Goal: Find specific page/section: Find specific page/section

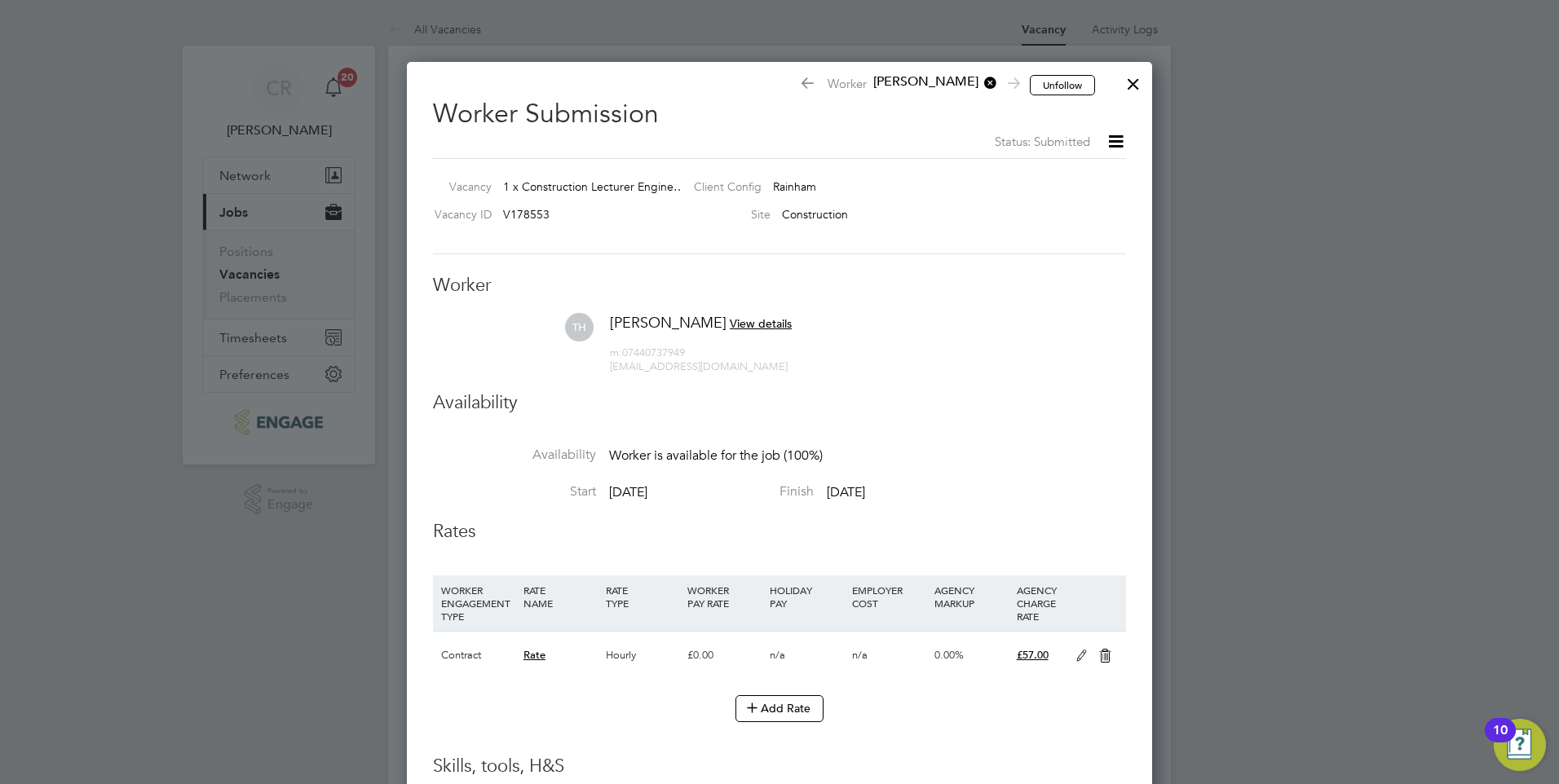
click at [1137, 85] on div at bounding box center [1133, 79] width 29 height 29
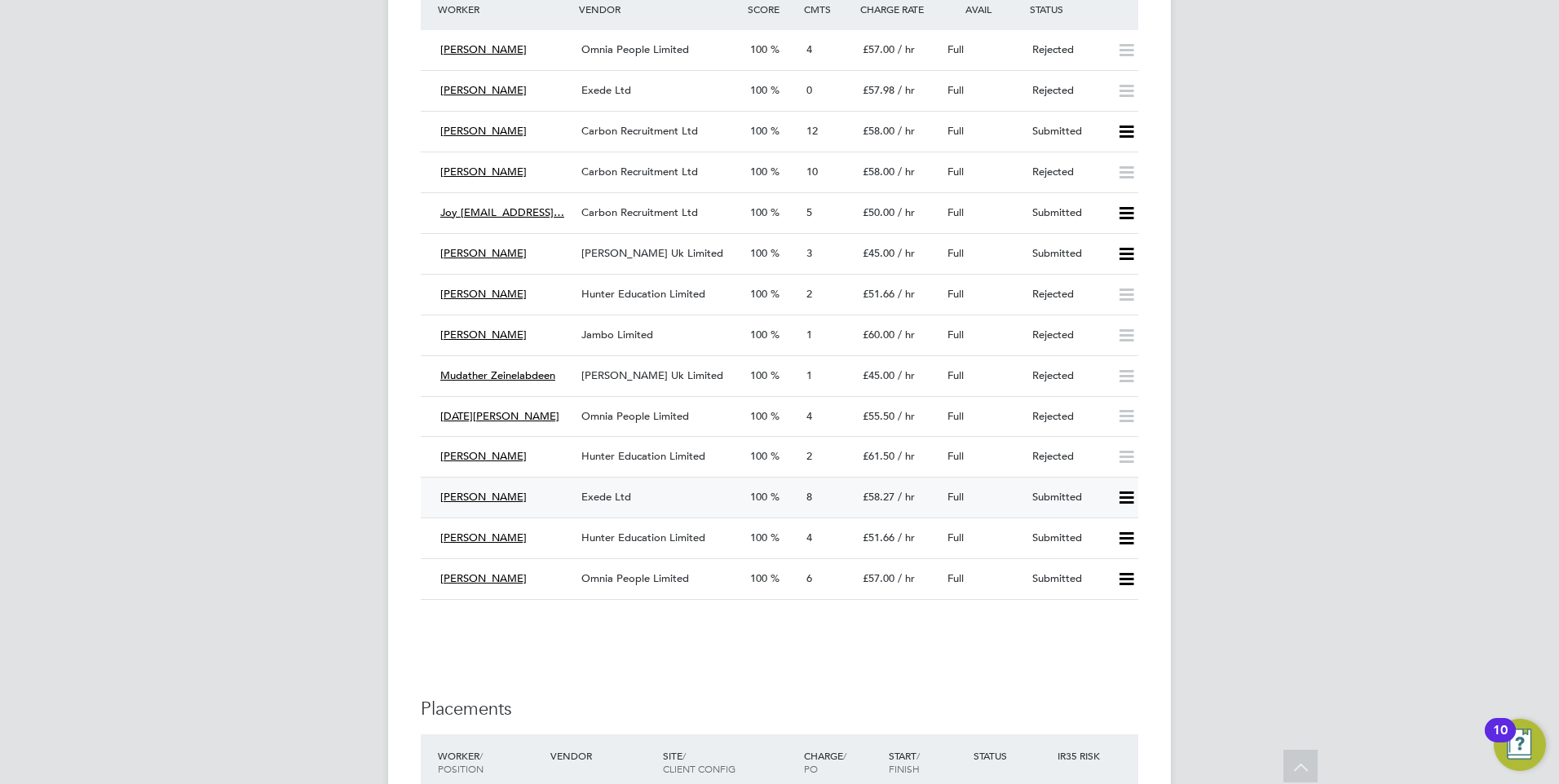
drag, startPoint x: 537, startPoint y: 497, endPoint x: 444, endPoint y: 497, distance: 93.0
click at [444, 497] on div "[PERSON_NAME]" at bounding box center [504, 497] width 141 height 27
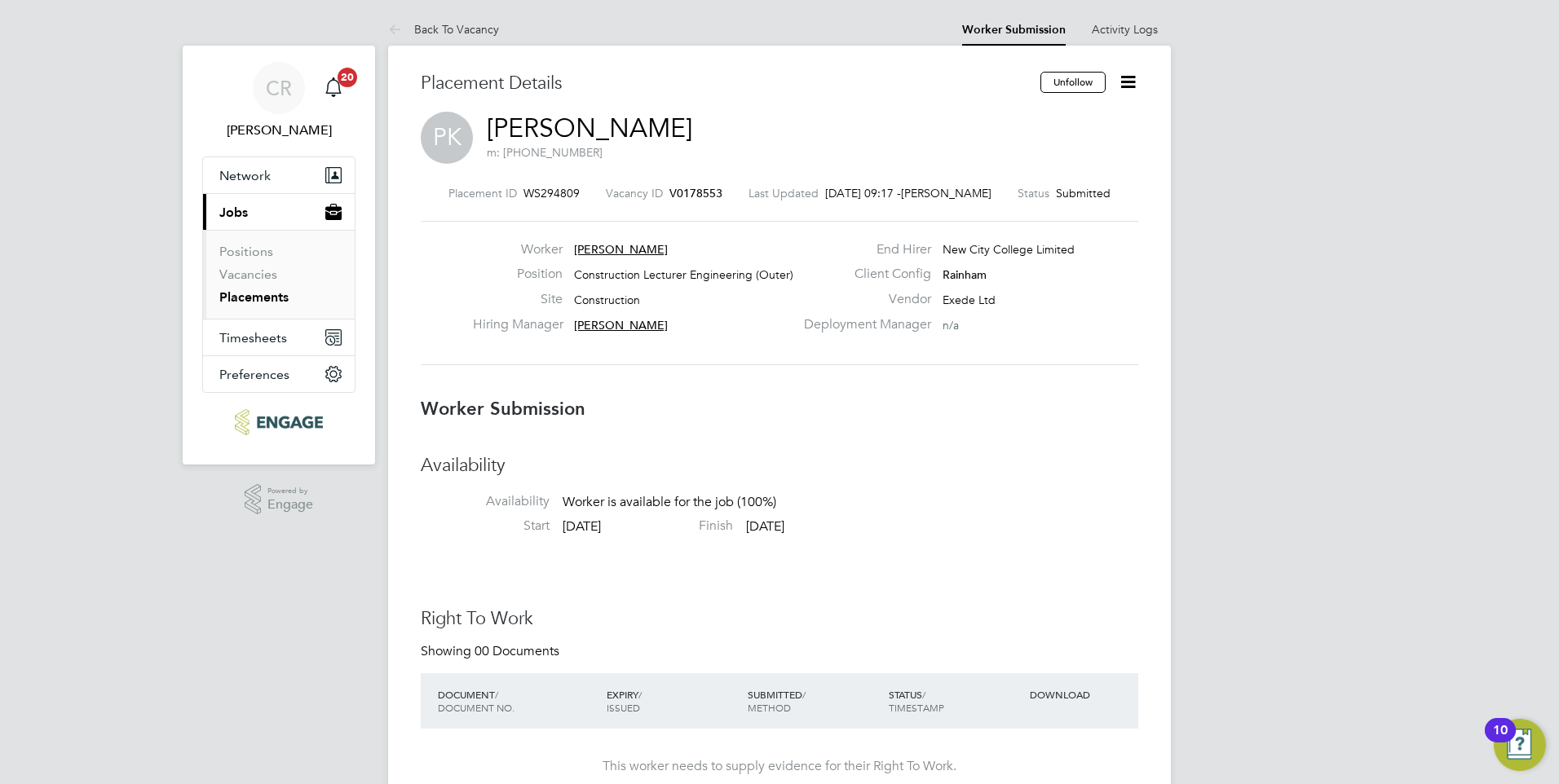
drag, startPoint x: 670, startPoint y: 242, endPoint x: 587, endPoint y: 247, distance: 83.2
click at [587, 247] on div "Worker [PERSON_NAME]" at bounding box center [633, 254] width 321 height 25
drag, startPoint x: 573, startPoint y: 247, endPoint x: 667, endPoint y: 246, distance: 94.0
click at [667, 246] on div "Worker [PERSON_NAME]" at bounding box center [633, 254] width 321 height 25
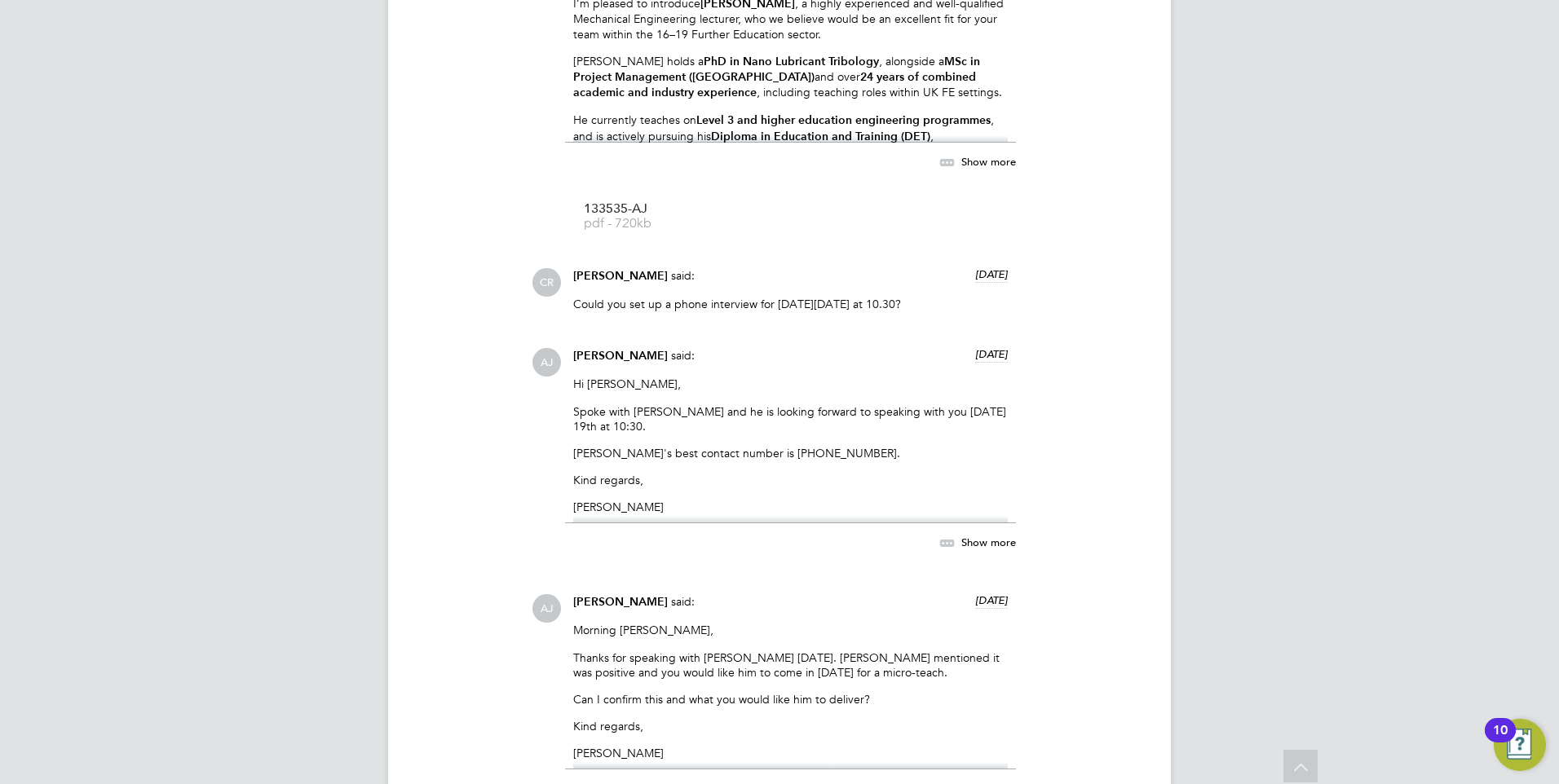
scroll to position [1386, 0]
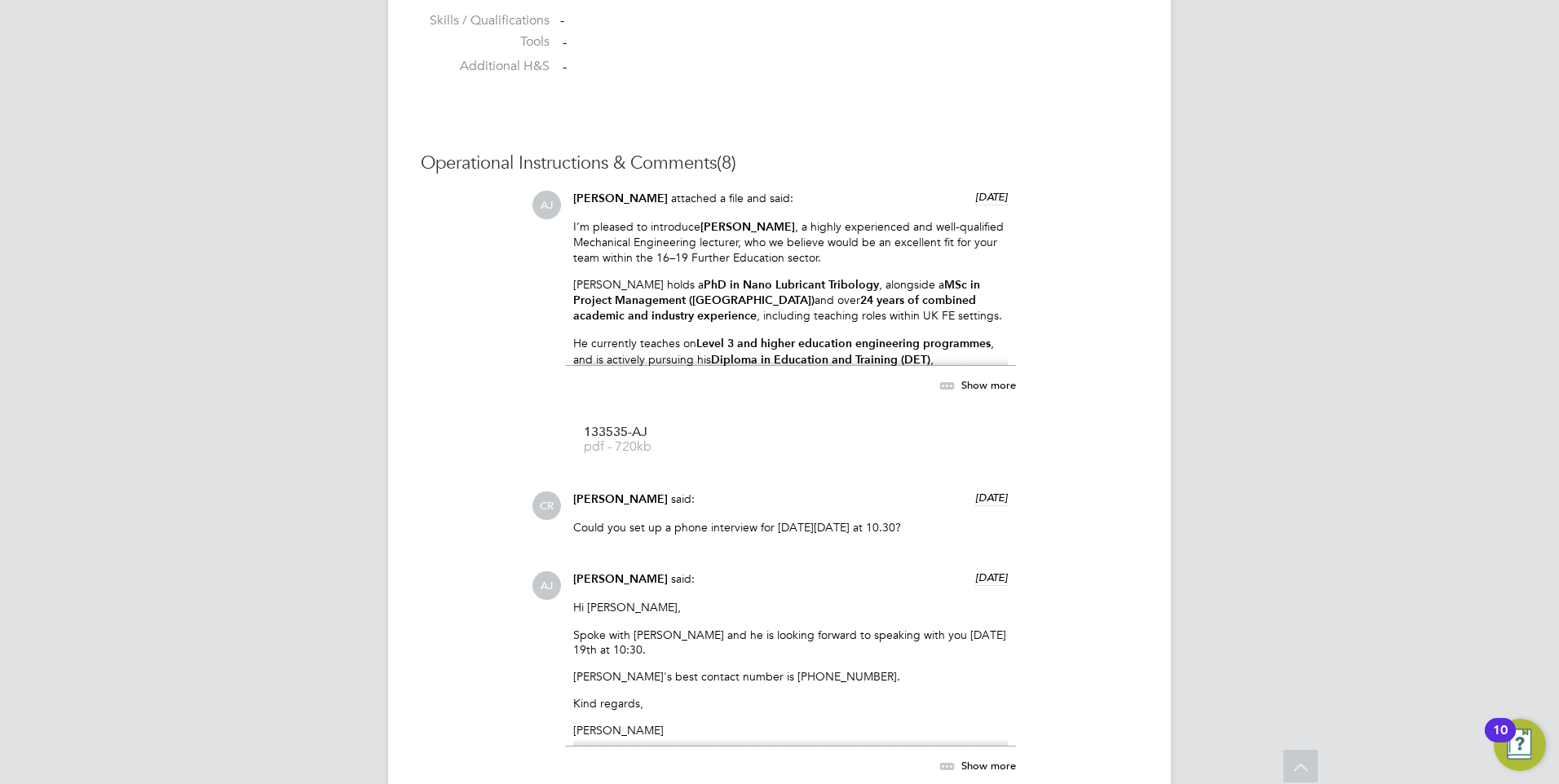
click at [795, 230] on strong "[PERSON_NAME]" at bounding box center [748, 227] width 94 height 14
drag, startPoint x: 811, startPoint y: 227, endPoint x: 703, endPoint y: 230, distance: 108.0
click at [703, 230] on strong "[PERSON_NAME]" at bounding box center [748, 227] width 94 height 14
drag, startPoint x: 703, startPoint y: 230, endPoint x: 712, endPoint y: 226, distance: 9.8
copy strong "[PERSON_NAME]"
